Goal: Task Accomplishment & Management: Manage account settings

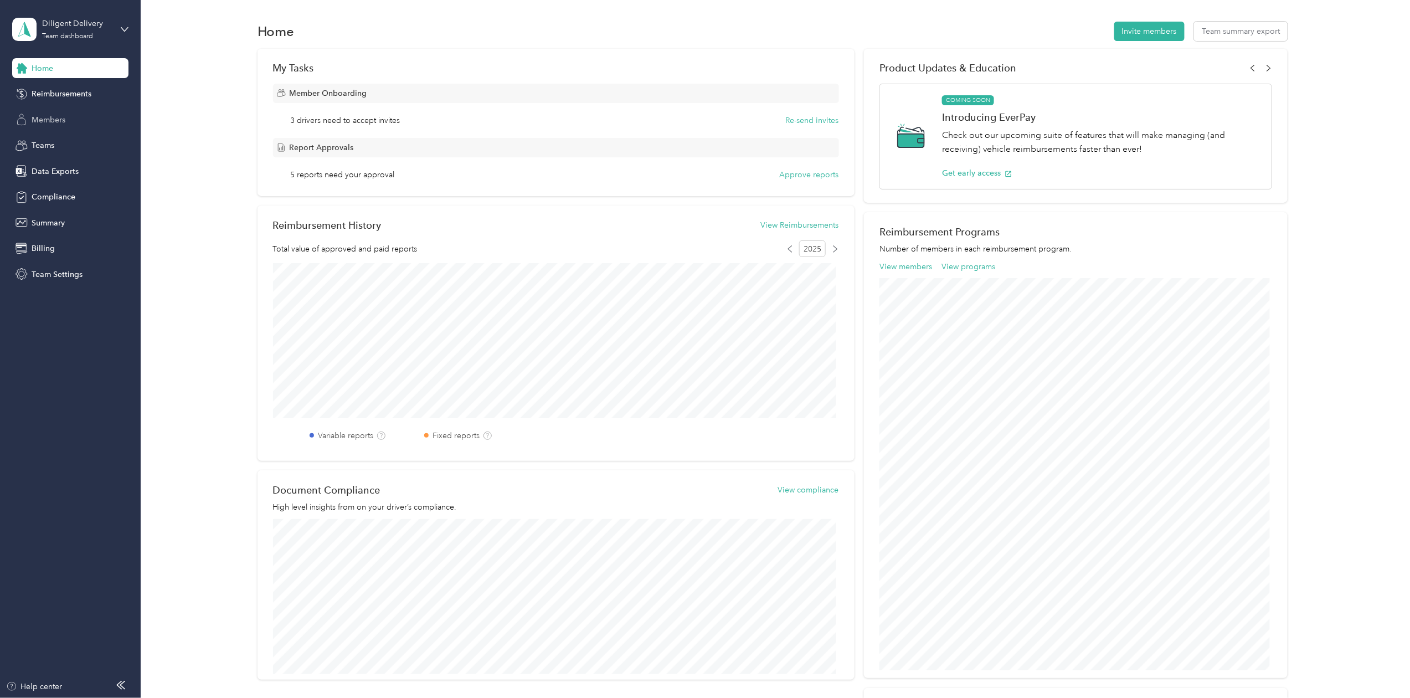
click at [47, 124] on span "Members" at bounding box center [49, 120] width 34 height 12
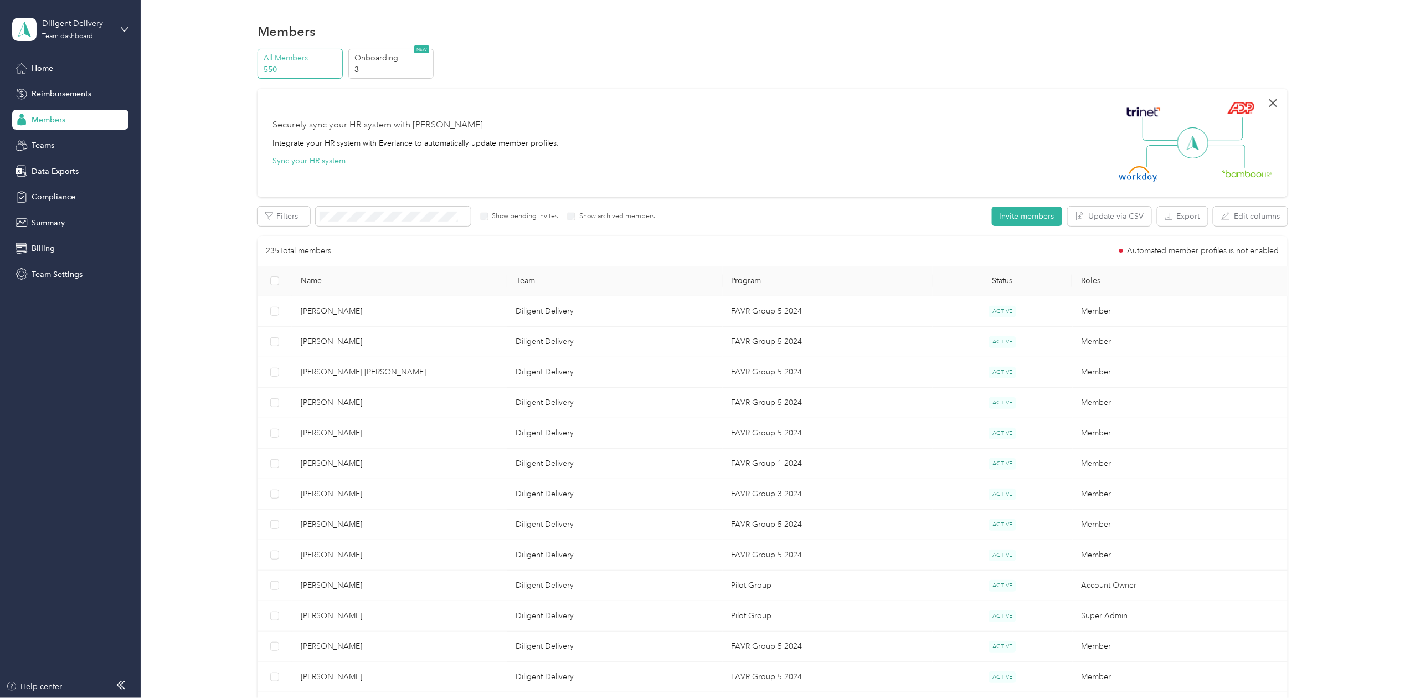
click at [1270, 100] on icon "button" at bounding box center [1272, 102] width 13 height 13
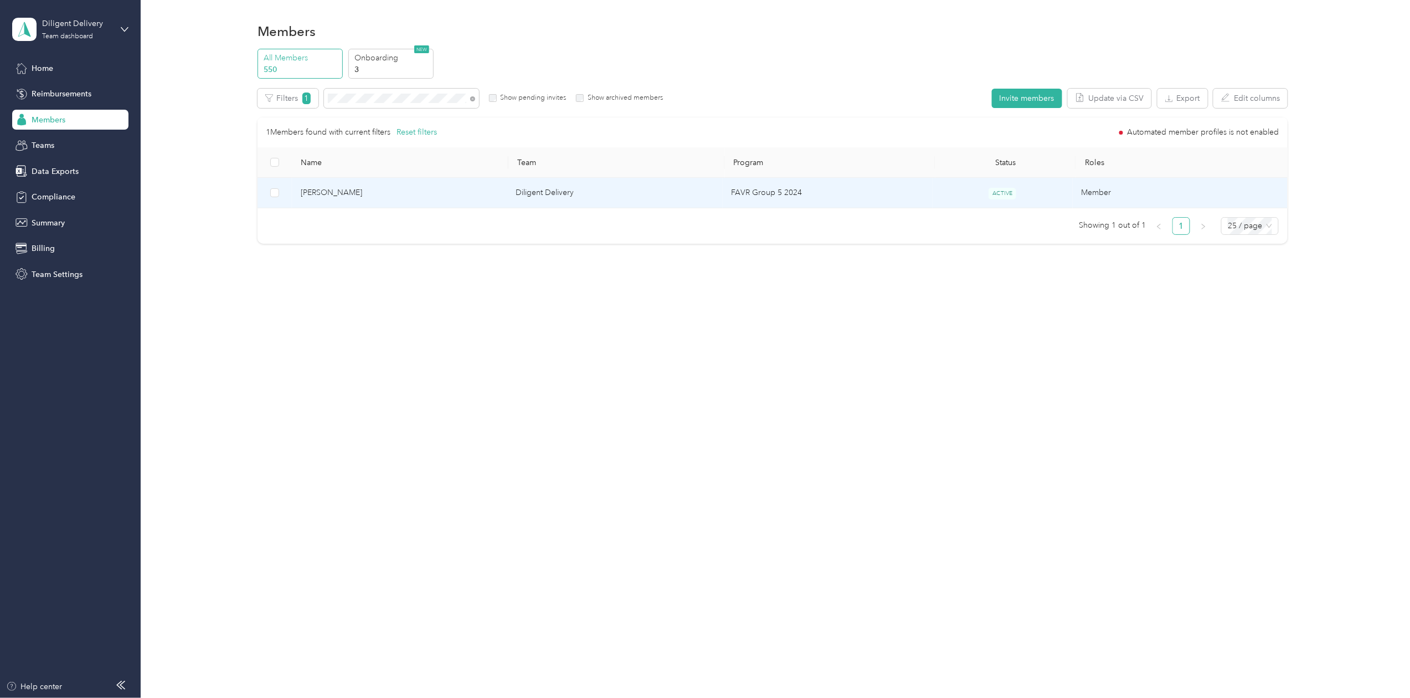
click at [319, 190] on span "[PERSON_NAME]" at bounding box center [400, 193] width 198 height 12
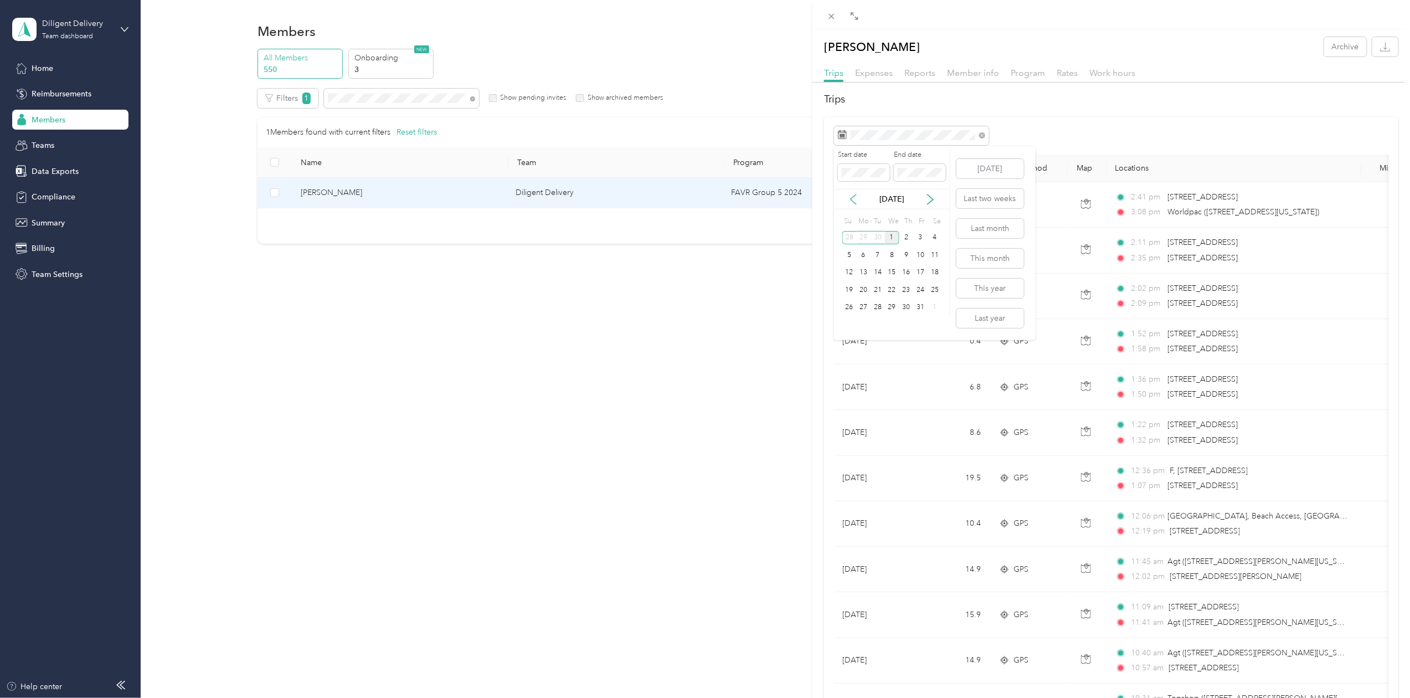
click at [853, 200] on icon at bounding box center [853, 199] width 6 height 10
click at [877, 305] on div "30" at bounding box center [877, 308] width 14 height 14
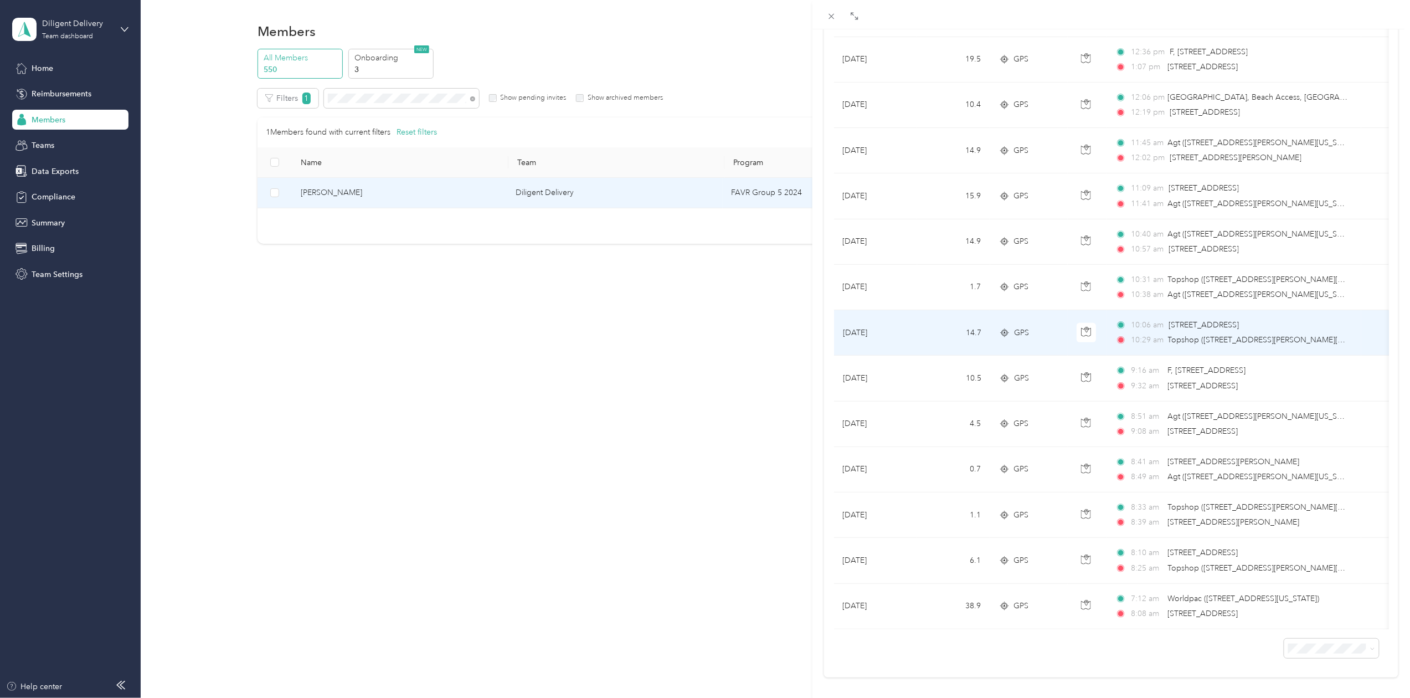
scroll to position [453, 0]
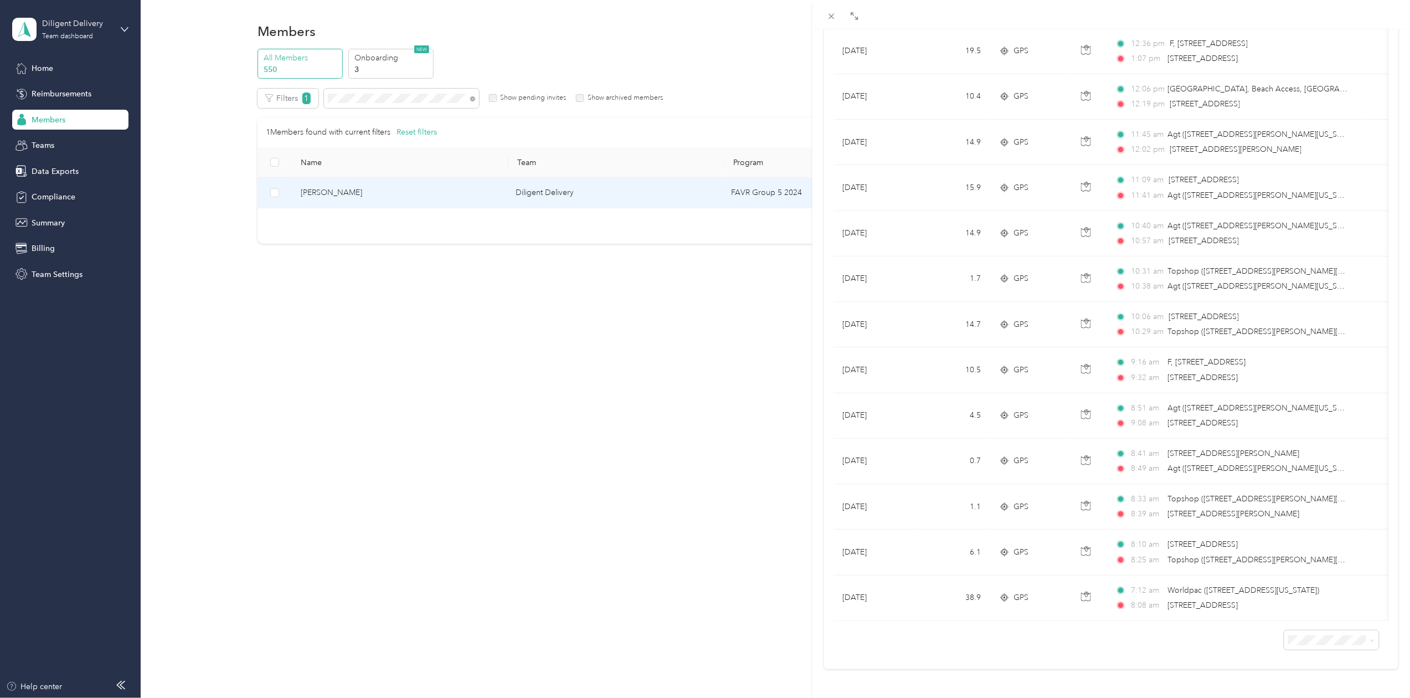
click at [352, 99] on div "[PERSON_NAME] Archive Trips Expenses Reports Member info Program Rates Work hou…" at bounding box center [705, 349] width 1410 height 698
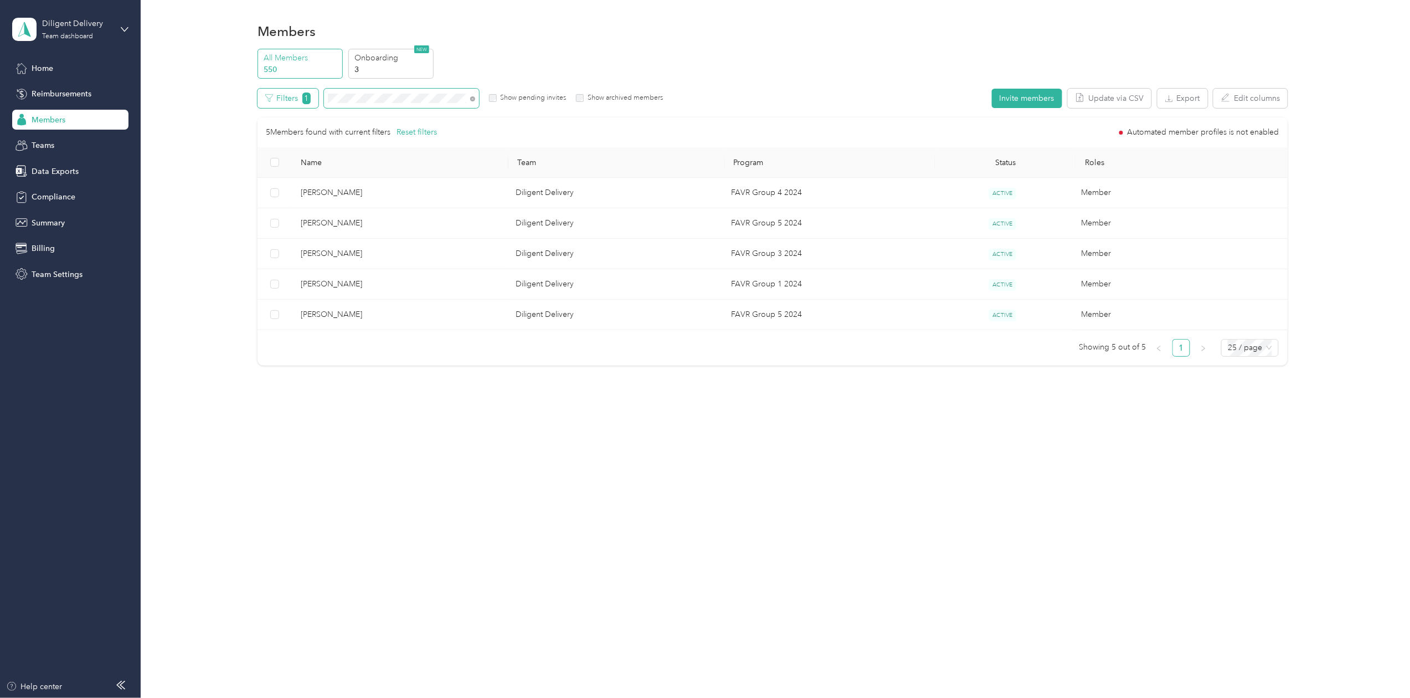
drag, startPoint x: 357, startPoint y: 95, endPoint x: 286, endPoint y: 96, distance: 70.9
click at [286, 96] on div "Filters 1 Show pending invites Show archived members" at bounding box center [460, 98] width 406 height 19
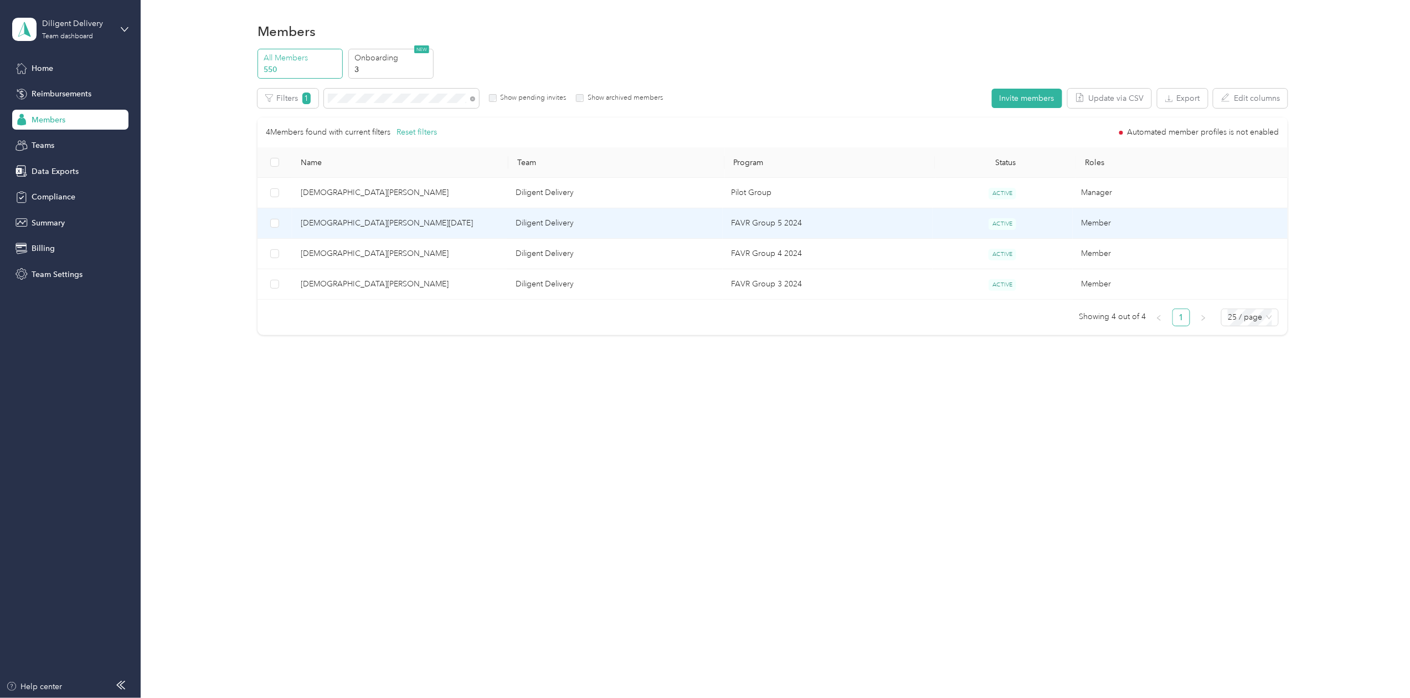
click at [303, 222] on span "[DEMOGRAPHIC_DATA][PERSON_NAME][DATE]" at bounding box center [400, 223] width 198 height 12
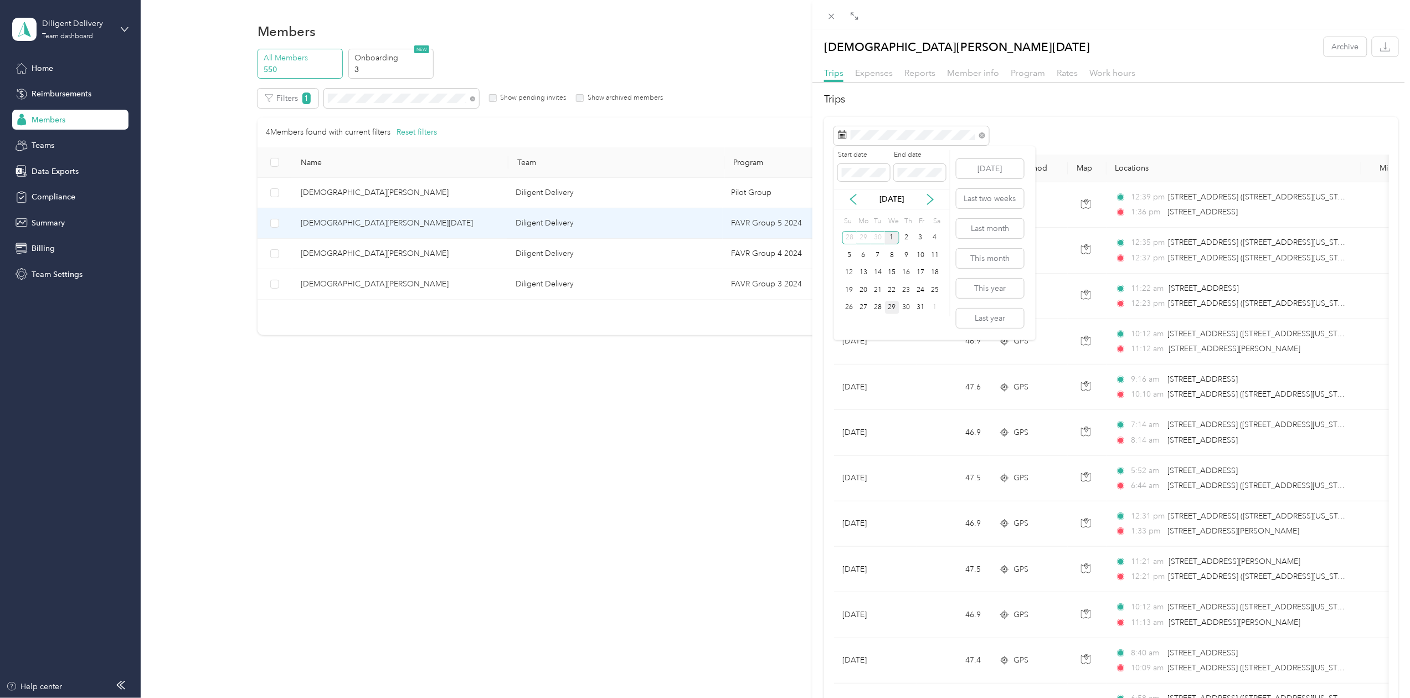
click at [893, 302] on div "29" at bounding box center [892, 308] width 14 height 14
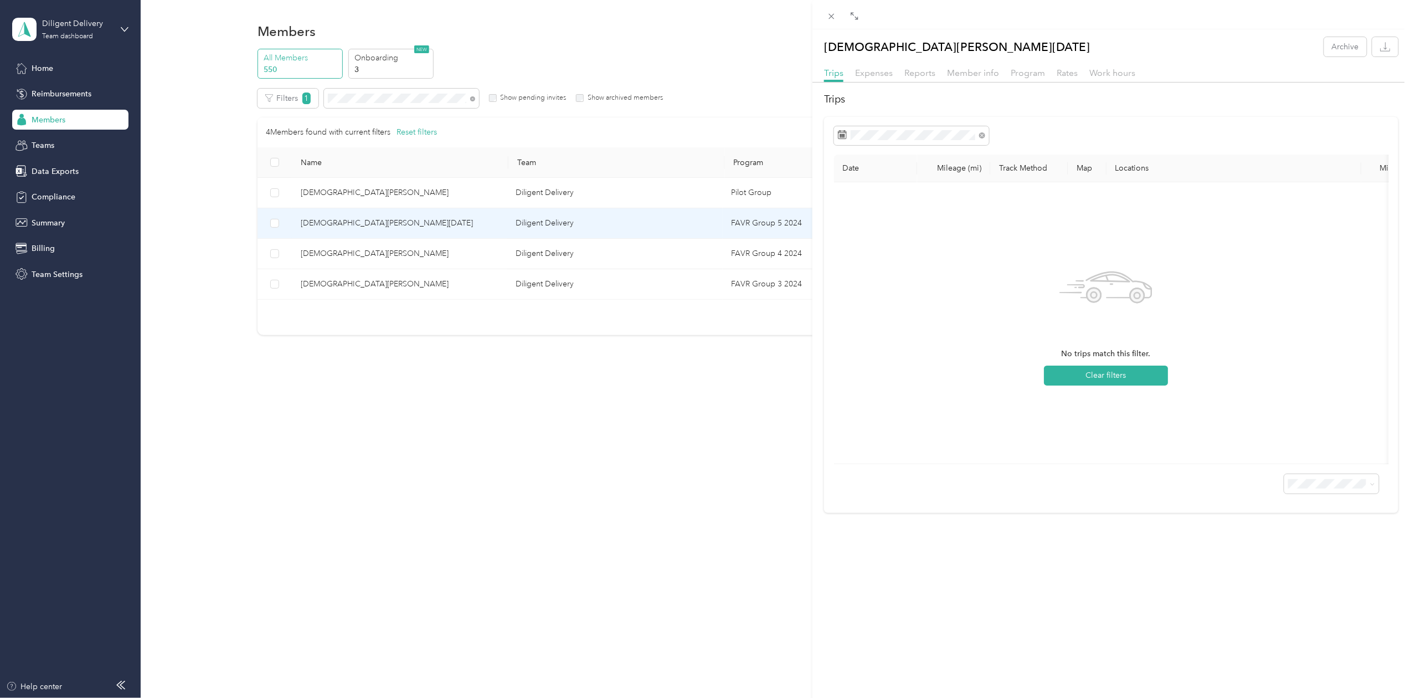
click at [360, 100] on div "[DEMOGRAPHIC_DATA][PERSON_NAME][DATE] Archive Trips Expenses Reports Member inf…" at bounding box center [705, 349] width 1410 height 698
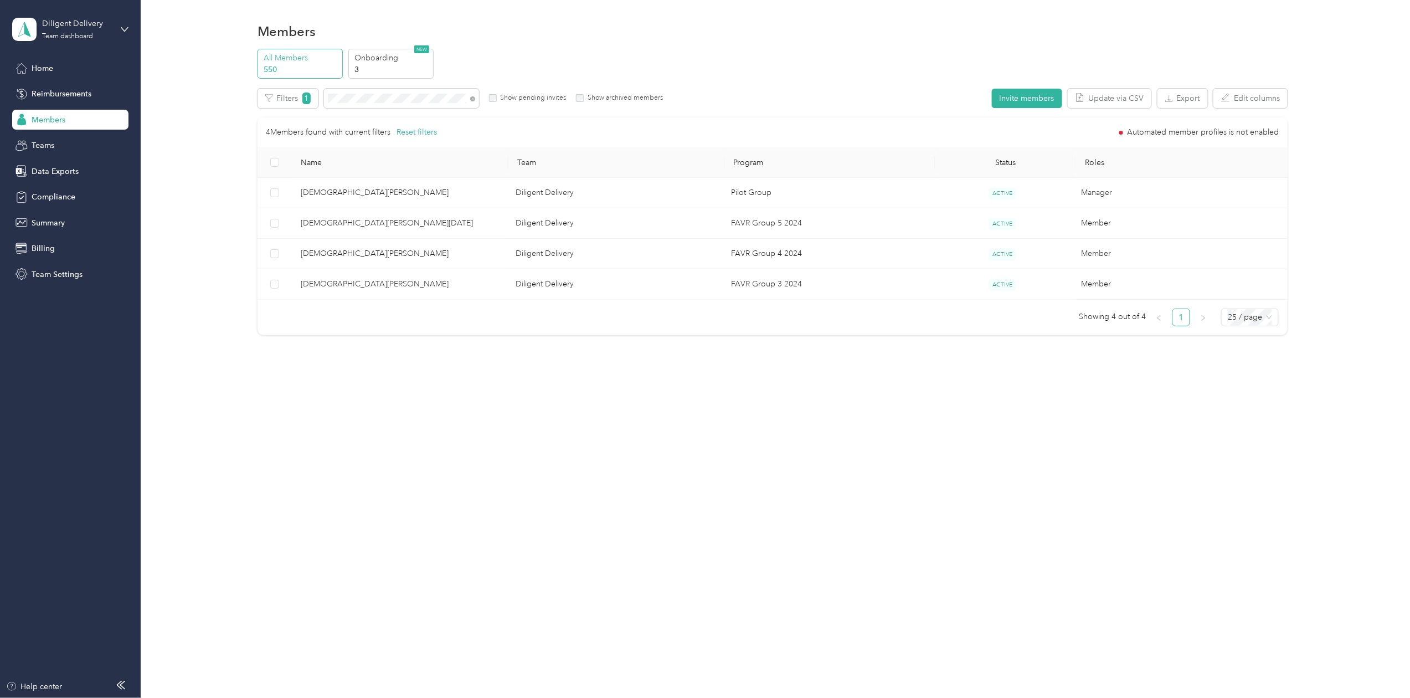
click at [360, 100] on div at bounding box center [705, 349] width 1410 height 698
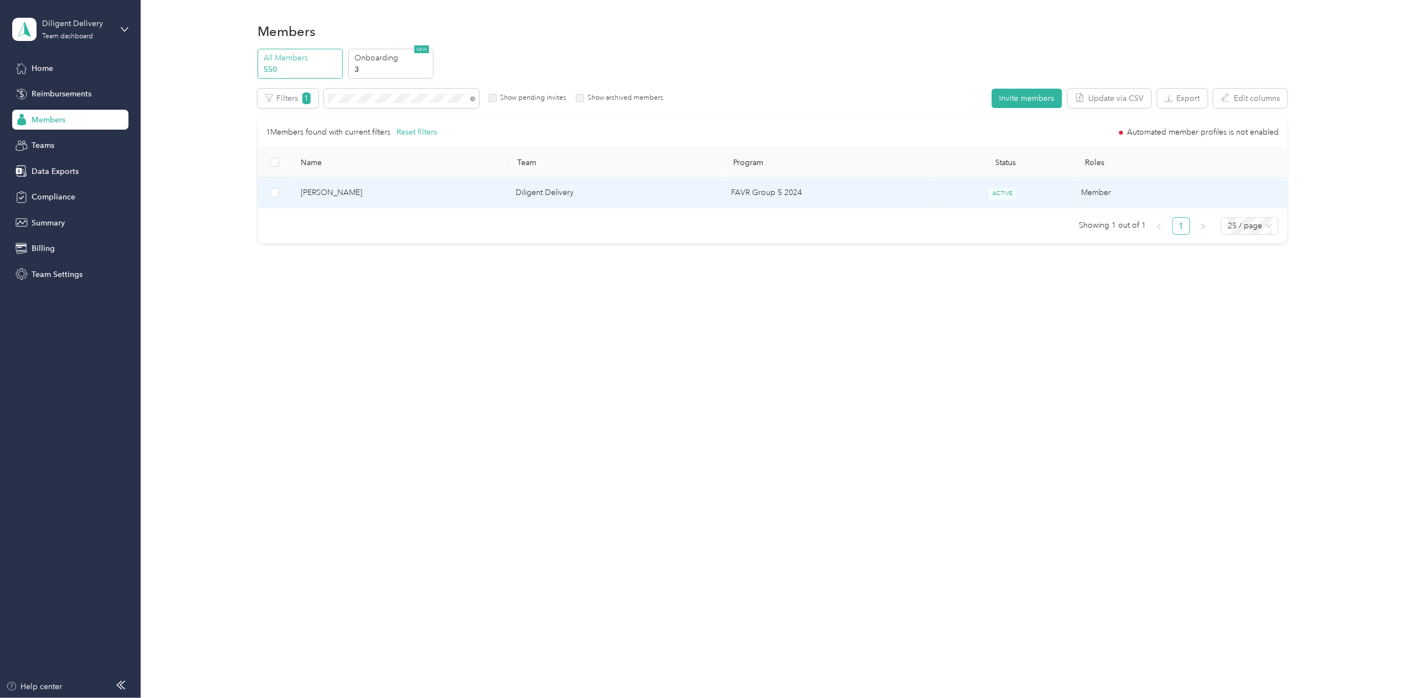
click at [342, 189] on span "[PERSON_NAME]" at bounding box center [400, 193] width 198 height 12
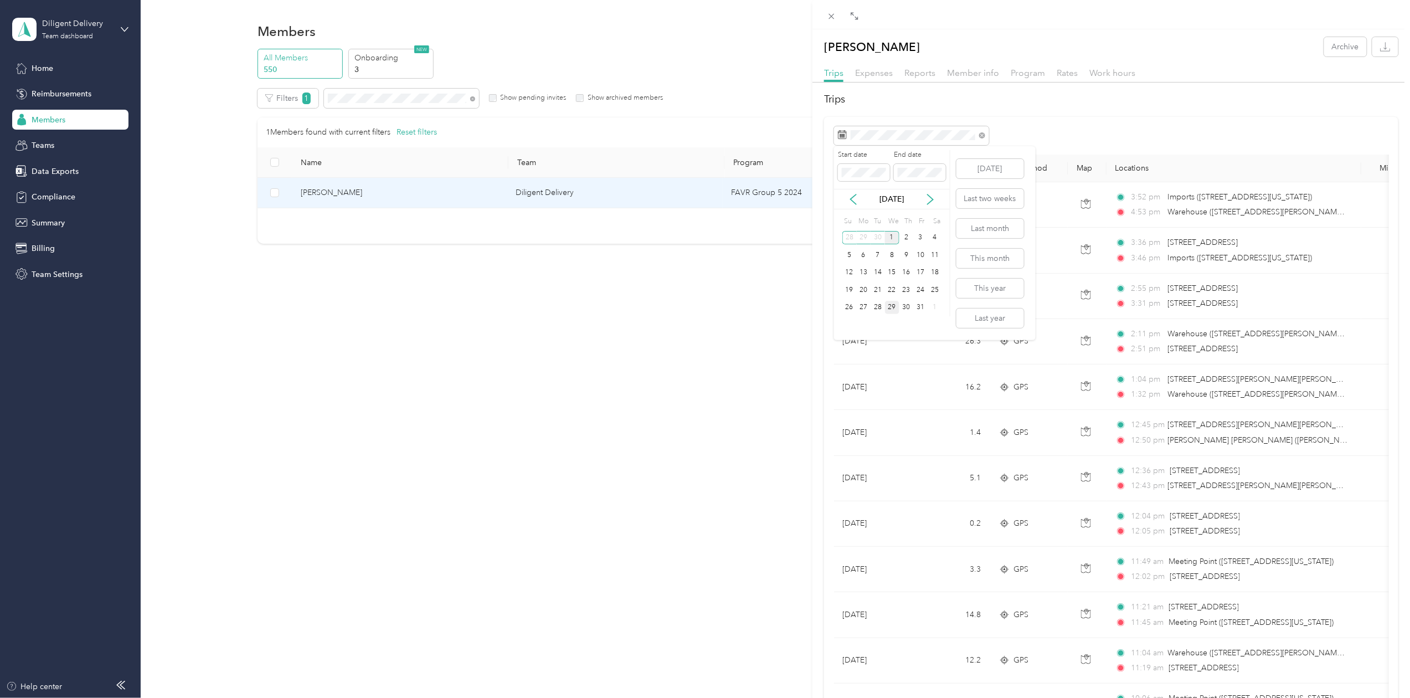
click at [894, 308] on div "29" at bounding box center [892, 308] width 14 height 14
